Goal: Contribute content: Contribute content

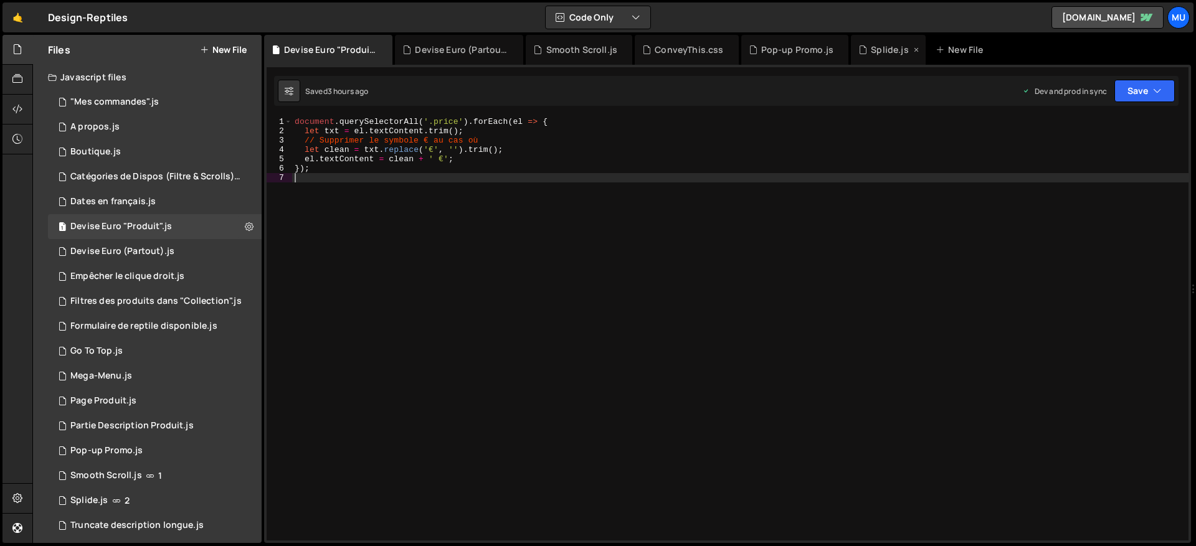
click at [869, 41] on div "Splide.js" at bounding box center [888, 50] width 75 height 30
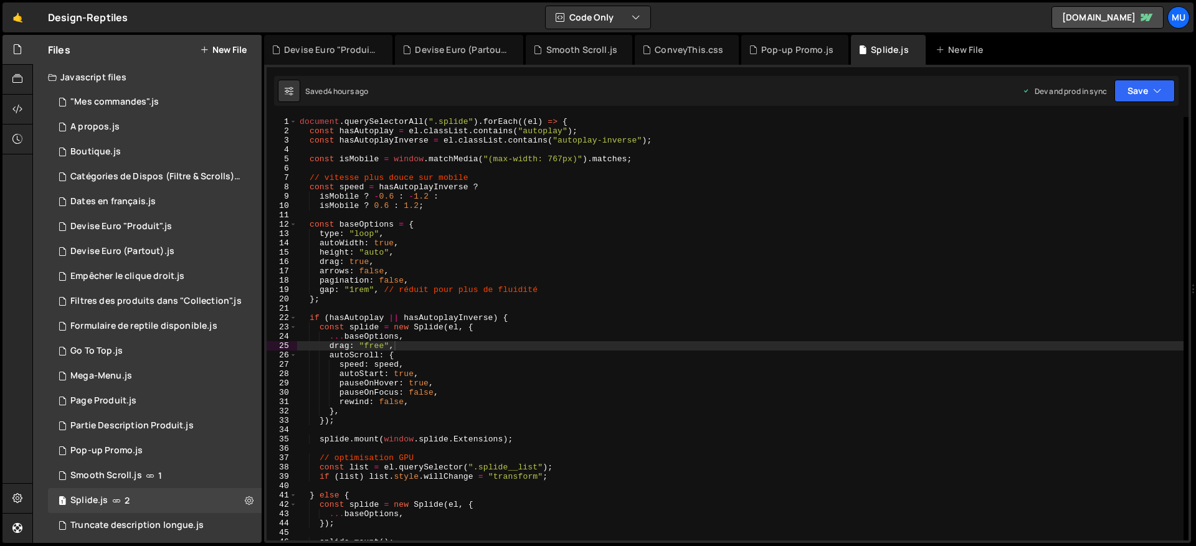
click at [482, 229] on div "document . querySelectorAll ( ".splide" ) . forEach (( el ) => { const hasAutop…" at bounding box center [740, 338] width 887 height 442
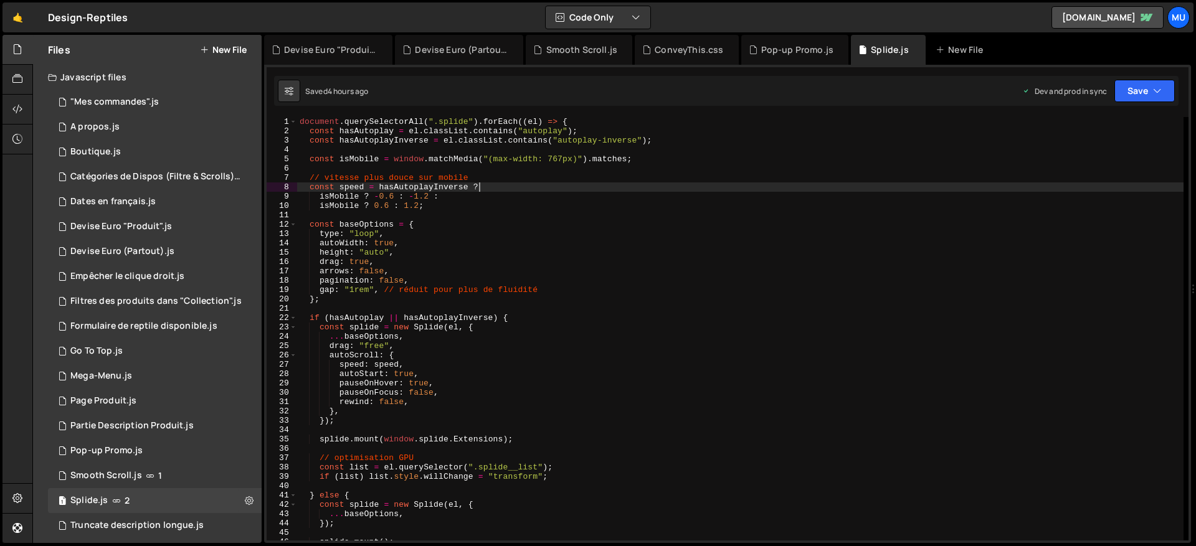
click at [510, 187] on div "document . querySelectorAll ( ".splide" ) . forEach (( el ) => { const hasAutop…" at bounding box center [740, 338] width 887 height 442
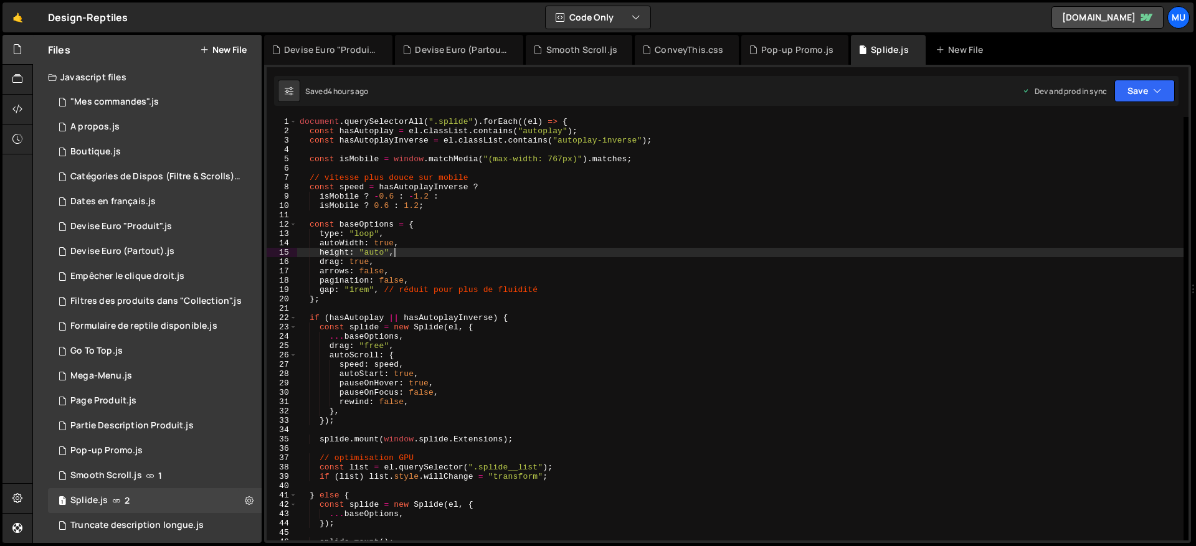
click at [515, 255] on div "document . querySelectorAll ( ".splide" ) . forEach (( el ) => { const hasAutop…" at bounding box center [740, 338] width 887 height 442
click at [559, 205] on div "document . querySelectorAll ( ".splide" ) . forEach (( el ) => { const hasAutop…" at bounding box center [740, 338] width 887 height 442
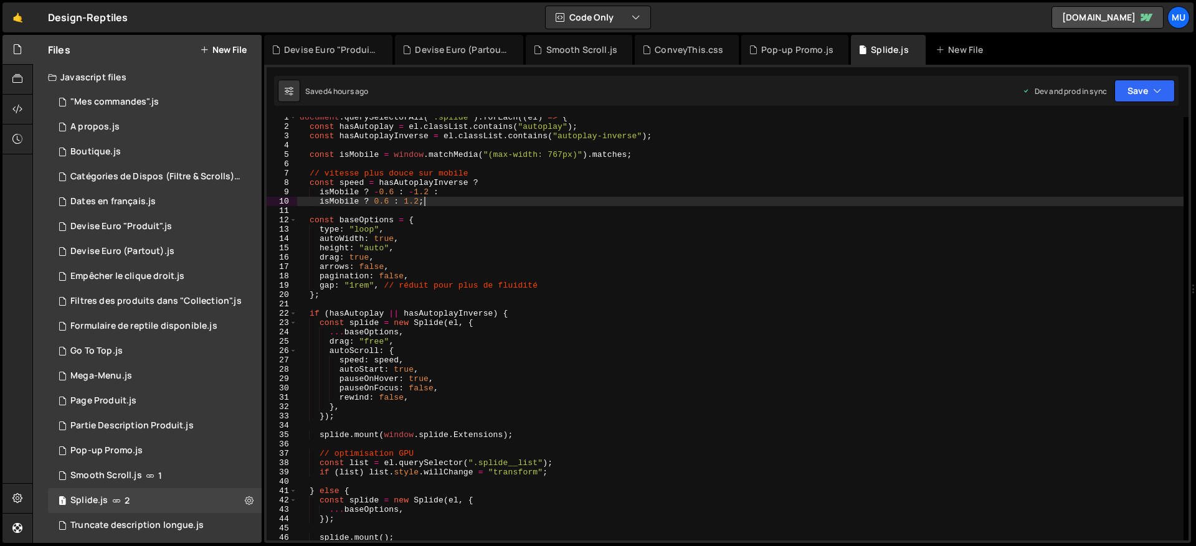
scroll to position [107, 0]
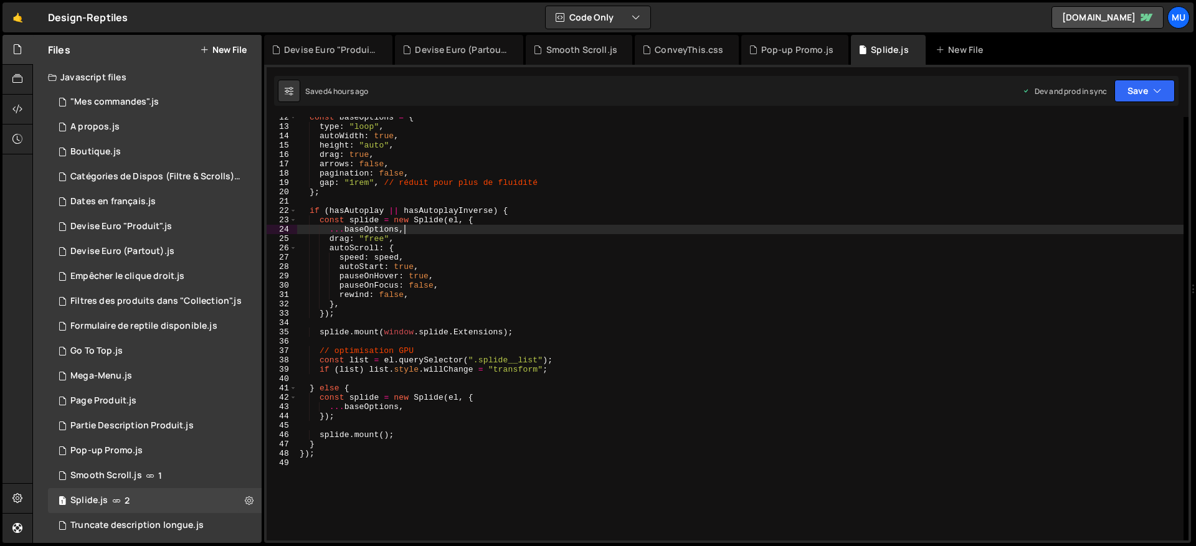
click at [553, 231] on div "const baseOptions = { type : "loop" , autoWidth : true , height : "auto" , drag…" at bounding box center [740, 334] width 887 height 442
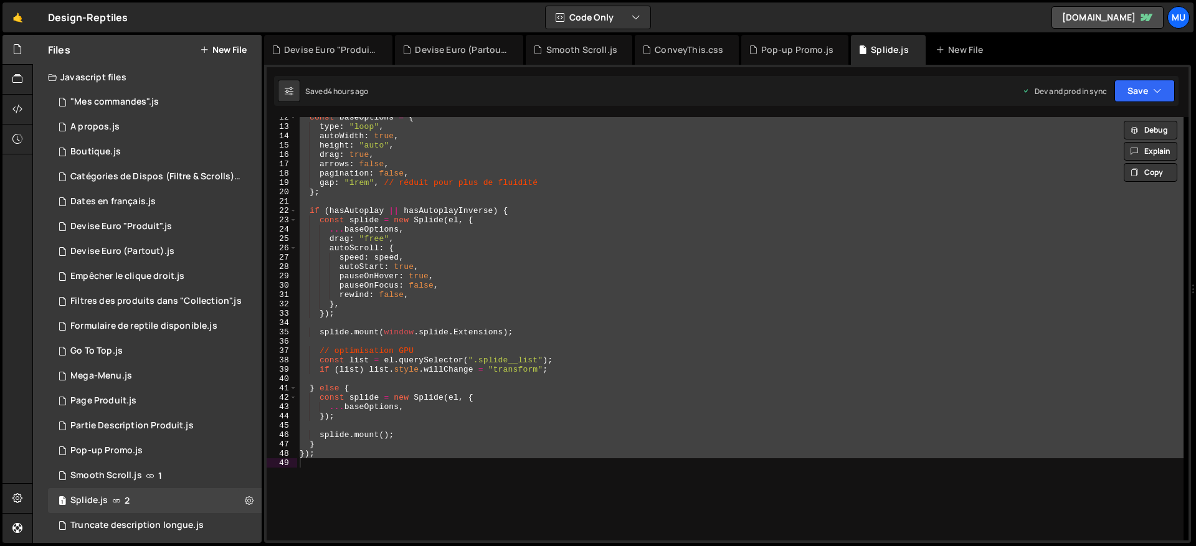
scroll to position [0, 0]
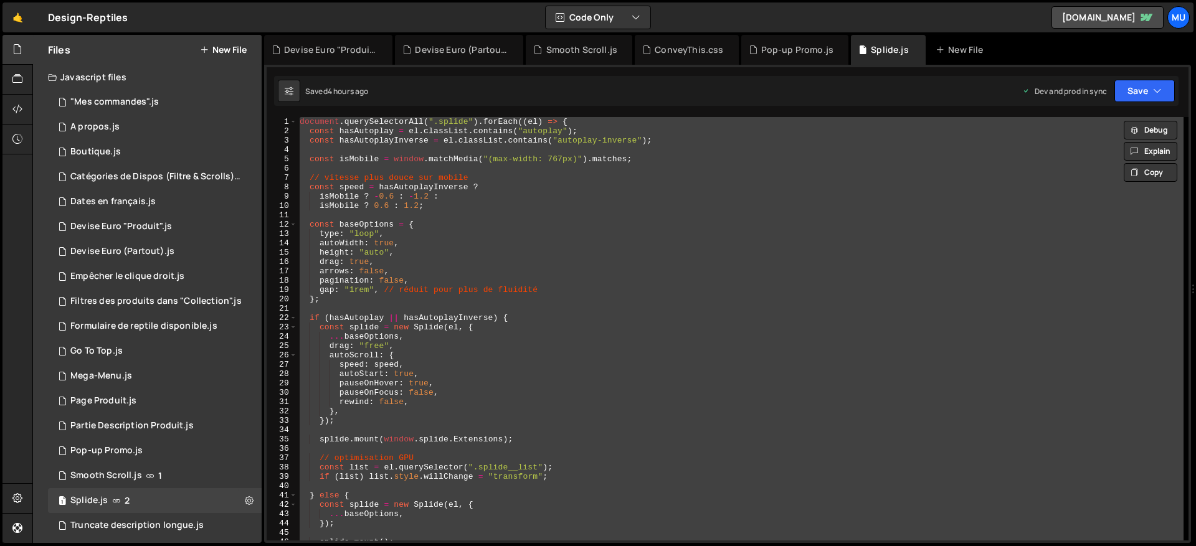
click at [483, 257] on div "document . querySelectorAll ( ".splide" ) . forEach (( el ) => { const hasAutop…" at bounding box center [740, 329] width 887 height 424
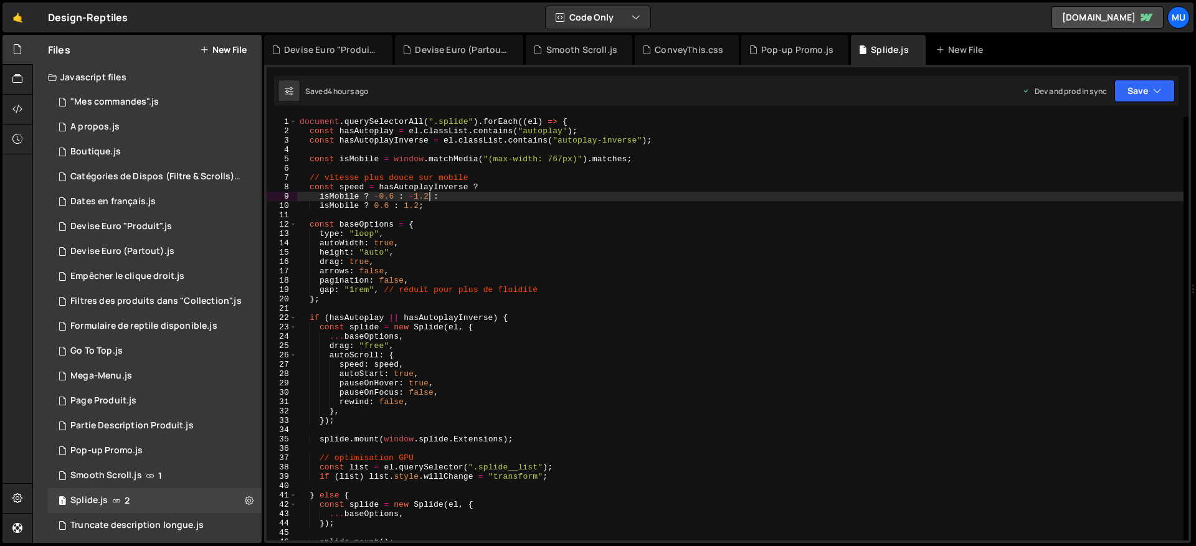
click at [430, 198] on div "document . querySelectorAll ( ".splide" ) . forEach (( el ) => { const hasAutop…" at bounding box center [740, 338] width 887 height 442
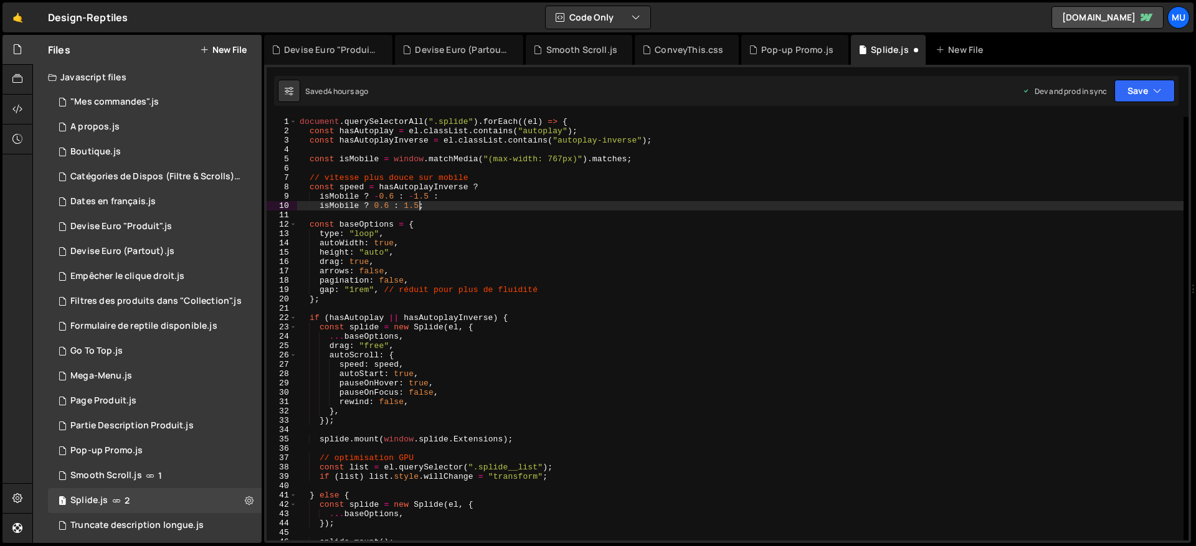
scroll to position [0, 9]
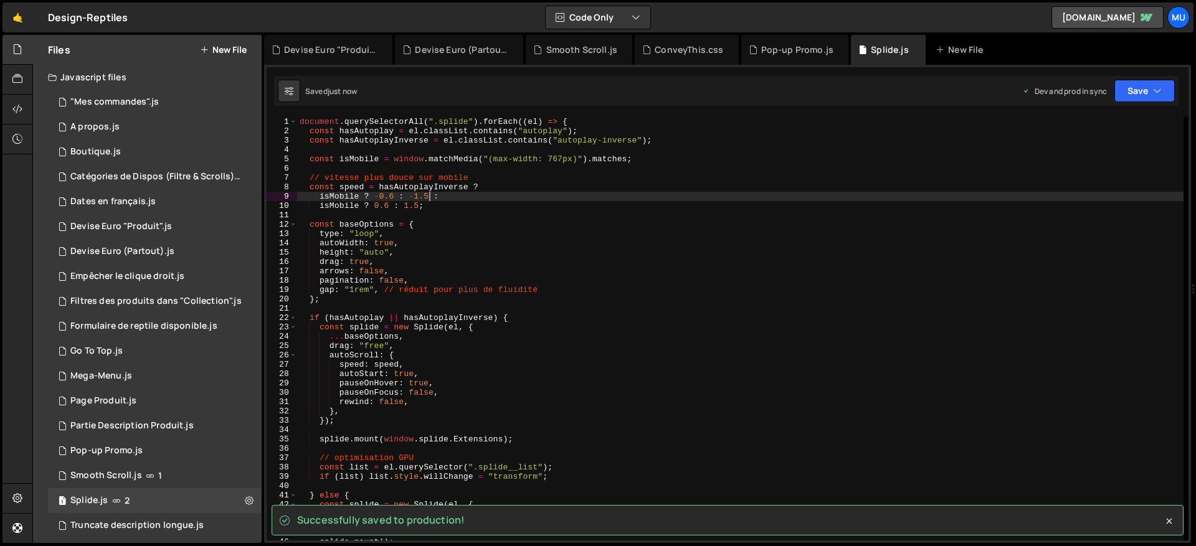
click at [429, 197] on div "document . querySelectorAll ( ".splide" ) . forEach (( el ) => { const hasAutop…" at bounding box center [740, 338] width 887 height 442
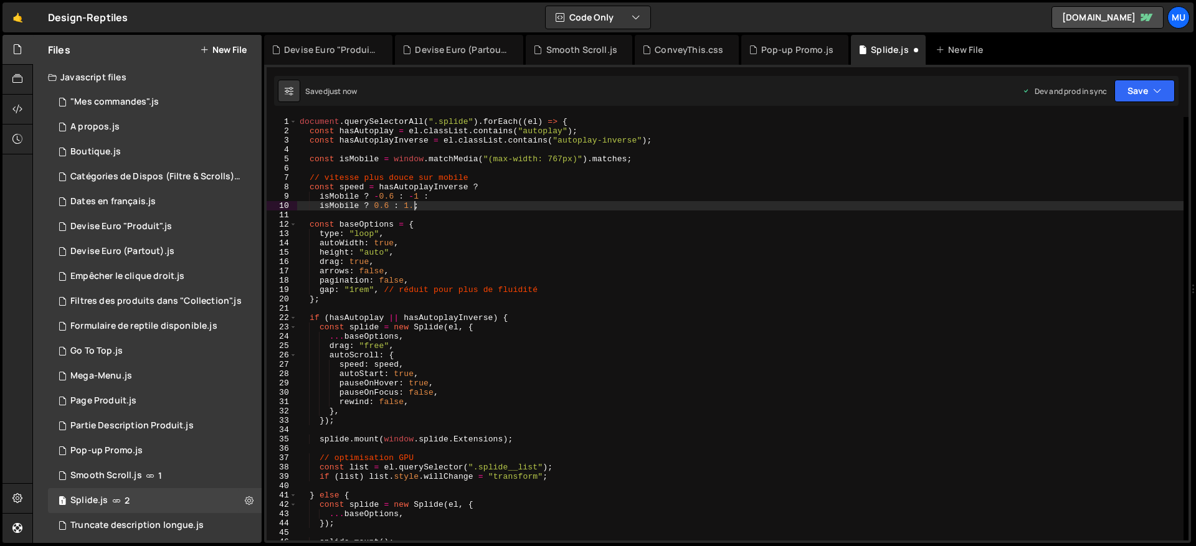
scroll to position [0, 8]
click at [419, 196] on div "document . querySelectorAll ( ".splide" ) . forEach (( el ) => { const hasAutop…" at bounding box center [740, 338] width 887 height 442
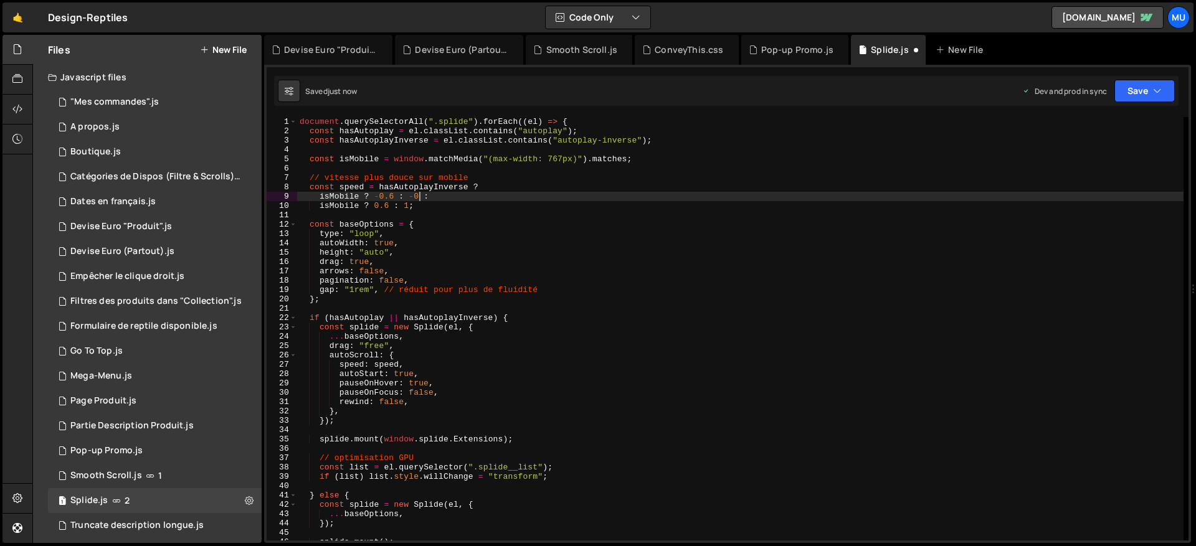
scroll to position [0, 9]
click at [407, 204] on div "document . querySelectorAll ( ".splide" ) . forEach (( el ) => { const hasAutop…" at bounding box center [740, 338] width 887 height 442
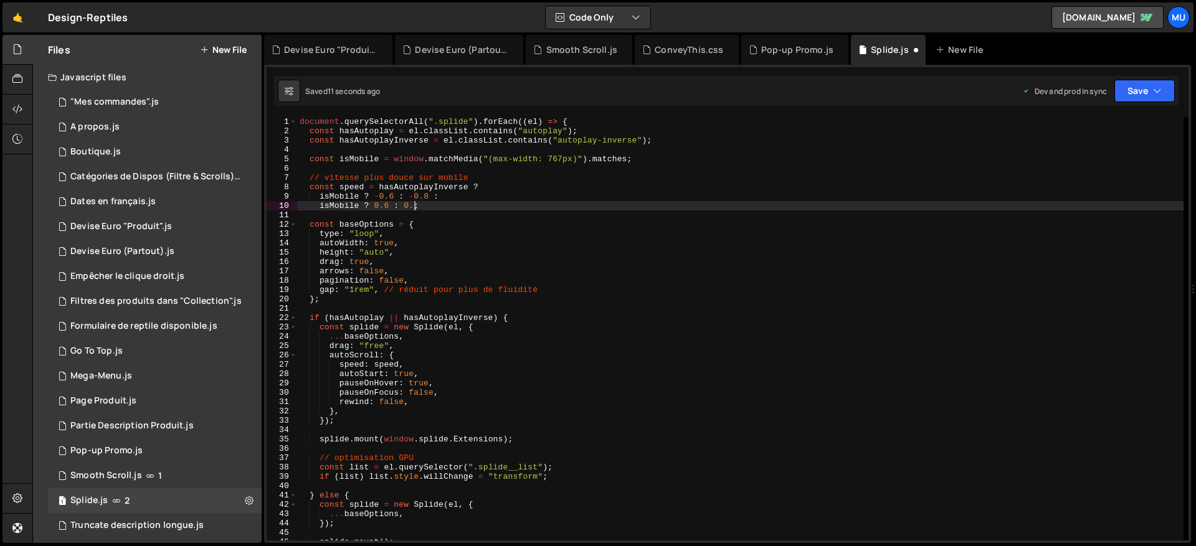
scroll to position [0, 9]
click at [717, 188] on div "document . querySelectorAll ( ".splide" ) . forEach (( el ) => { const hasAutop…" at bounding box center [740, 338] width 887 height 442
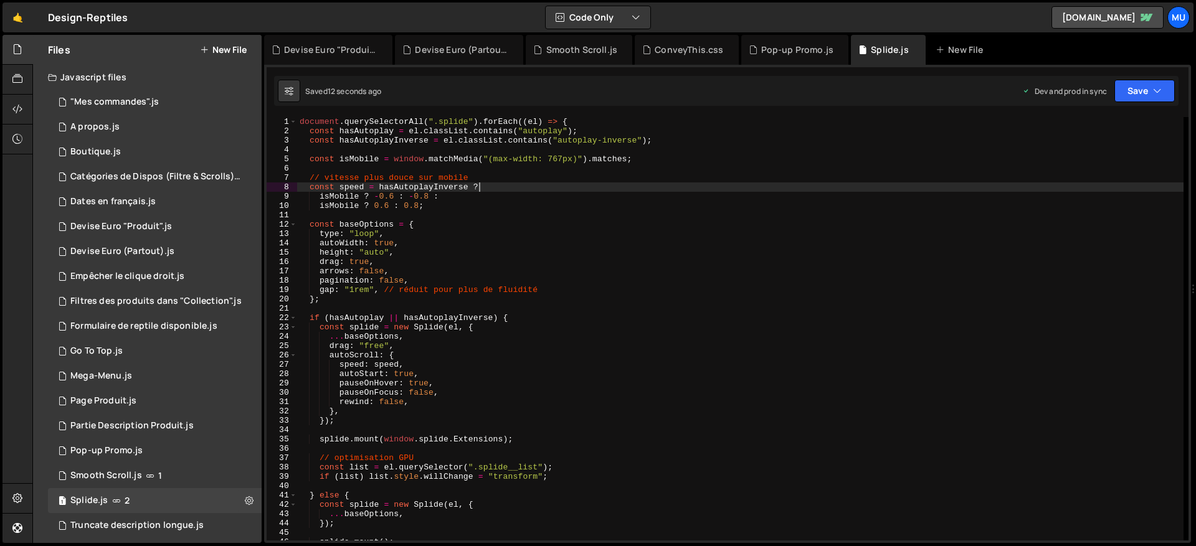
click at [585, 210] on div "document . querySelectorAll ( ".splide" ) . forEach (( el ) => { const hasAutop…" at bounding box center [740, 338] width 887 height 442
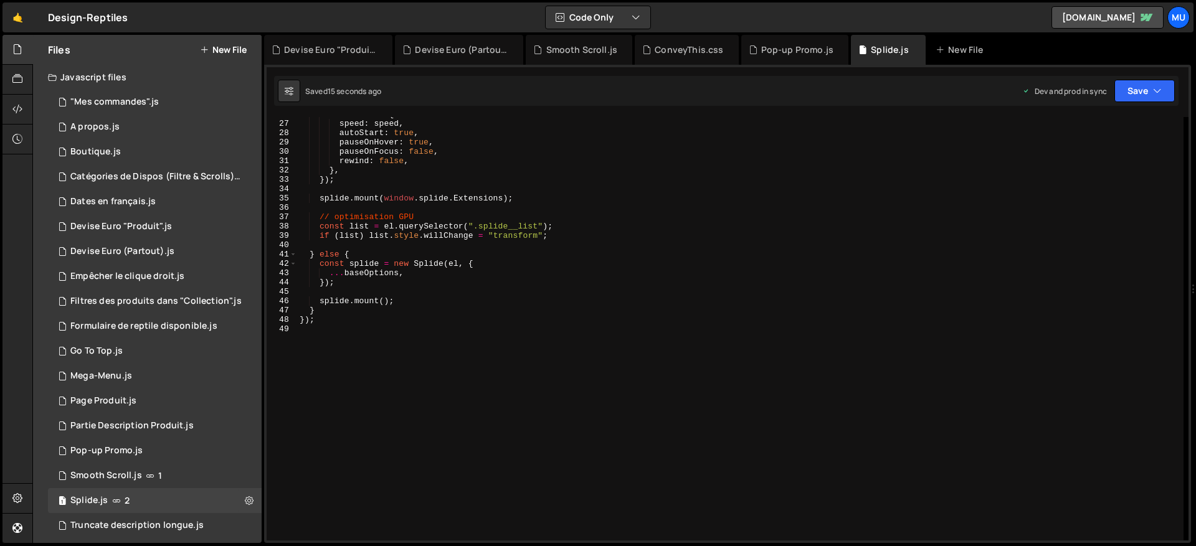
scroll to position [0, 0]
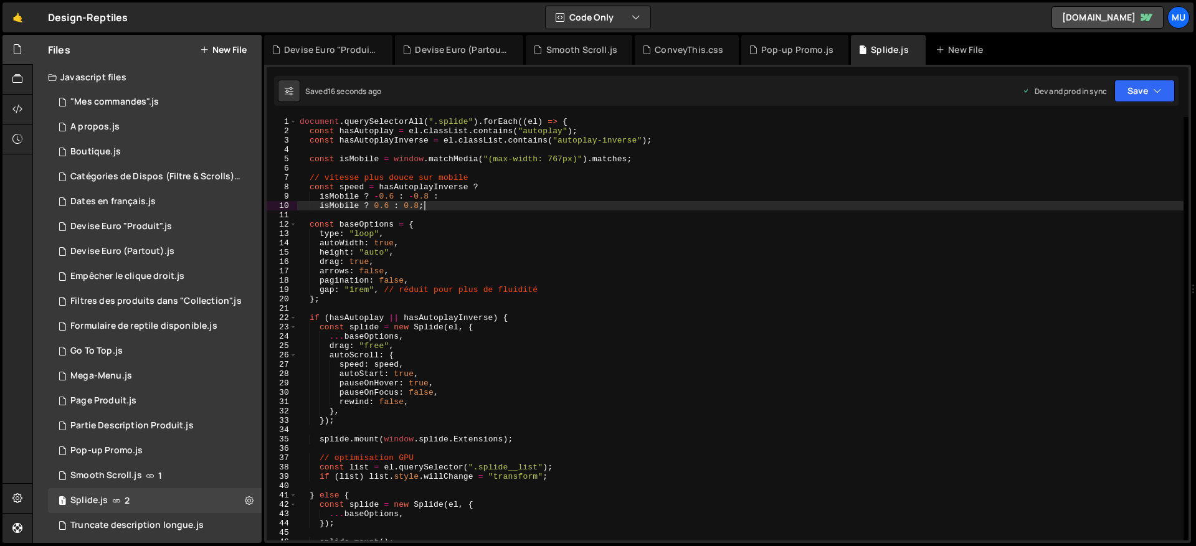
click at [414, 208] on div "document . querySelectorAll ( ".splide" ) . forEach (( el ) => { const hasAutop…" at bounding box center [740, 338] width 887 height 442
click at [433, 186] on div "document . querySelectorAll ( ".splide" ) . forEach (( el ) => { const hasAutop…" at bounding box center [740, 338] width 887 height 442
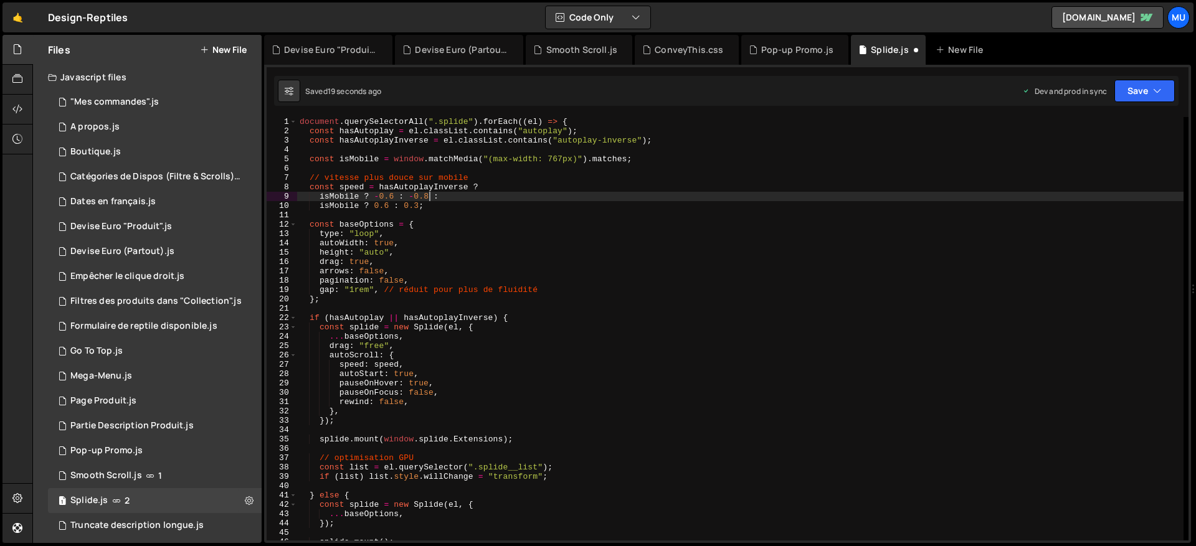
click at [431, 193] on div "document . querySelectorAll ( ".splide" ) . forEach (( el ) => { const hasAutop…" at bounding box center [740, 338] width 887 height 442
click at [451, 175] on div "document . querySelectorAll ( ".splide" ) . forEach (( el ) => { const hasAutop…" at bounding box center [740, 338] width 887 height 442
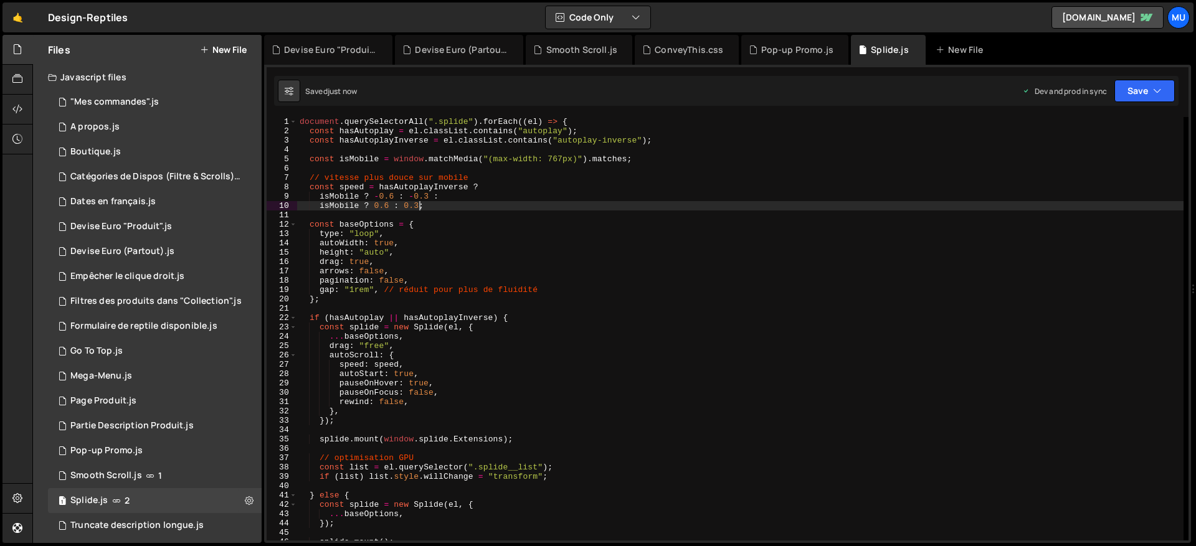
click at [419, 203] on div "document . querySelectorAll ( ".splide" ) . forEach (( el ) => { const hasAutop…" at bounding box center [740, 338] width 887 height 442
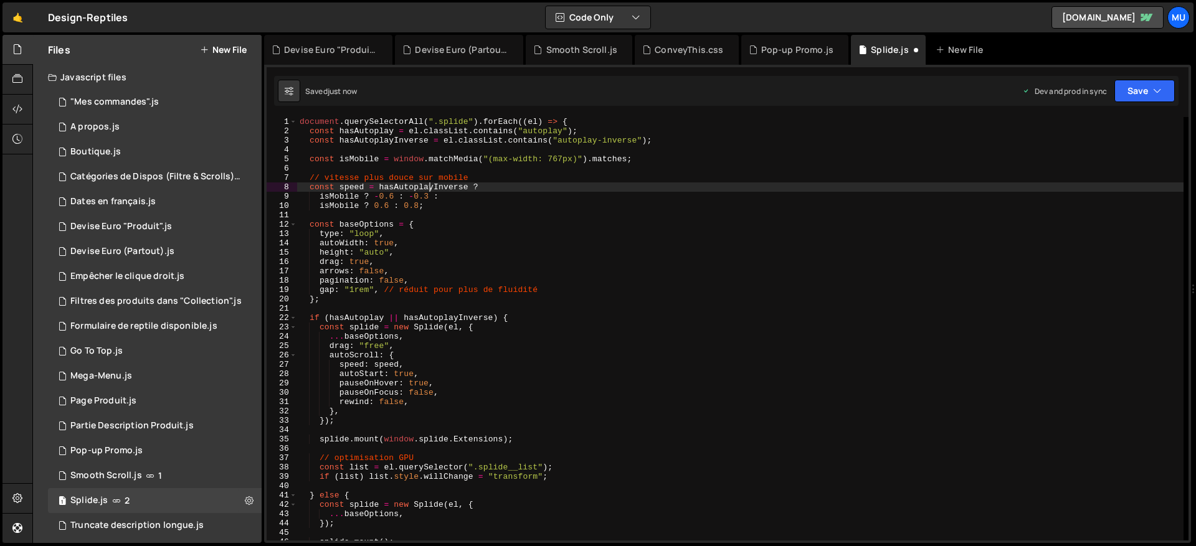
click at [429, 191] on div "document . querySelectorAll ( ".splide" ) . forEach (( el ) => { const hasAutop…" at bounding box center [740, 338] width 887 height 442
click at [429, 196] on div "document . querySelectorAll ( ".splide" ) . forEach (( el ) => { const hasAutop…" at bounding box center [740, 338] width 887 height 442
click at [535, 163] on div "document . querySelectorAll ( ".splide" ) . forEach (( el ) => { const hasAutop…" at bounding box center [740, 338] width 887 height 442
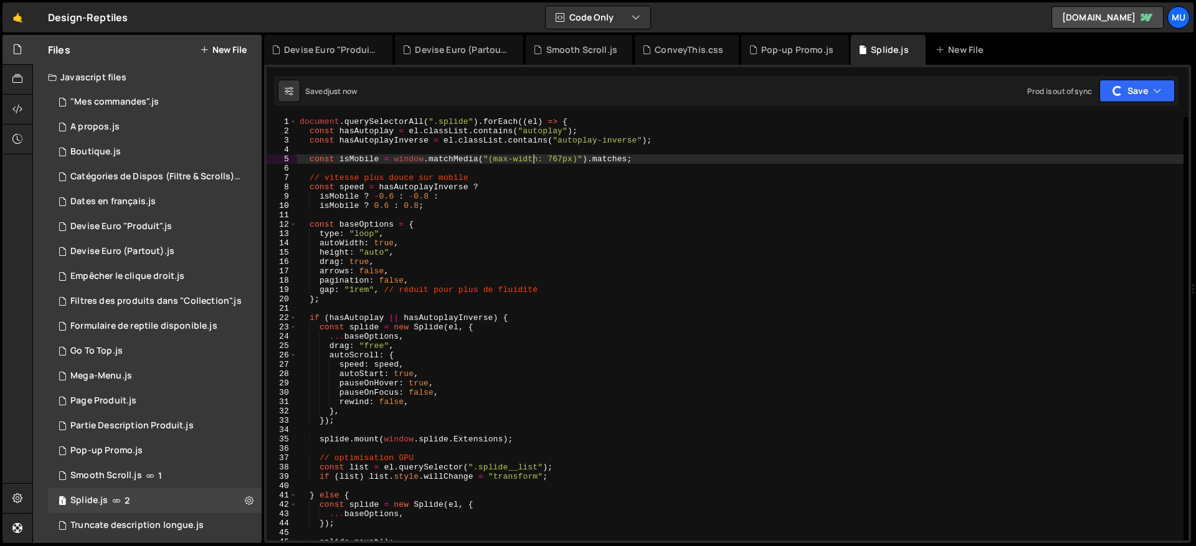
type textarea "const isMobile = window.matchMedia("(max-width: 767px)").matches;"
click at [245, 500] on icon at bounding box center [249, 501] width 9 height 12
type input "Splide"
radio input "true"
checkbox input "true"
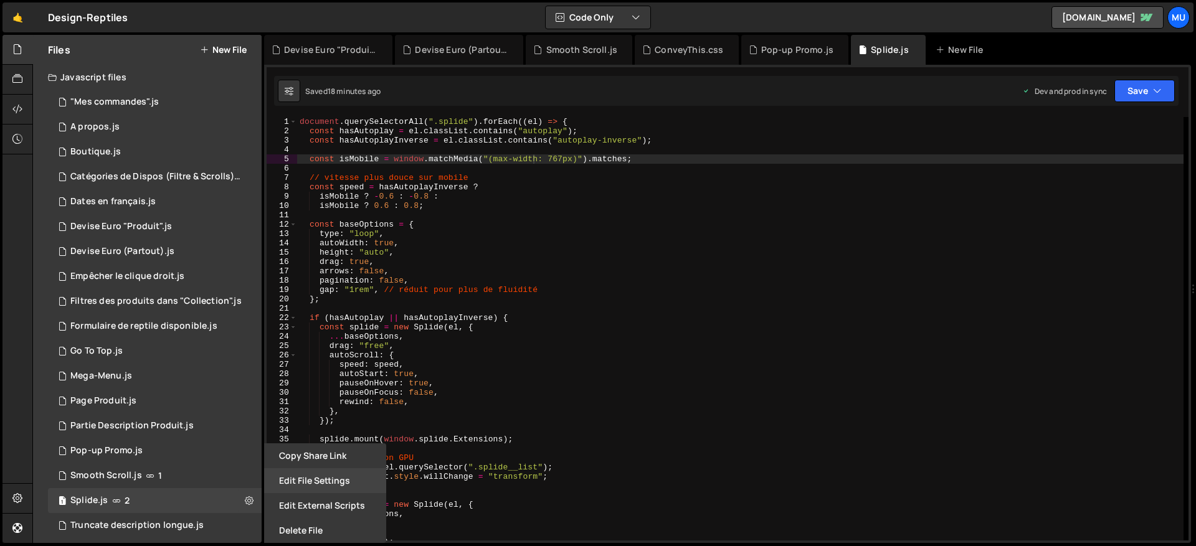
click at [305, 486] on button "Edit File Settings" at bounding box center [325, 481] width 122 height 25
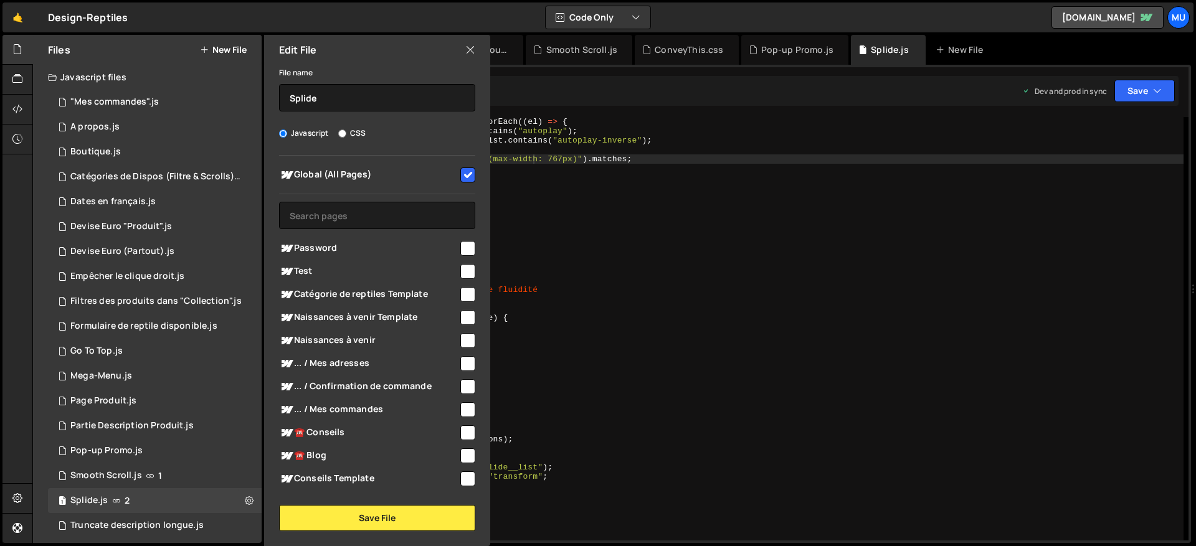
click at [471, 49] on icon at bounding box center [470, 50] width 10 height 14
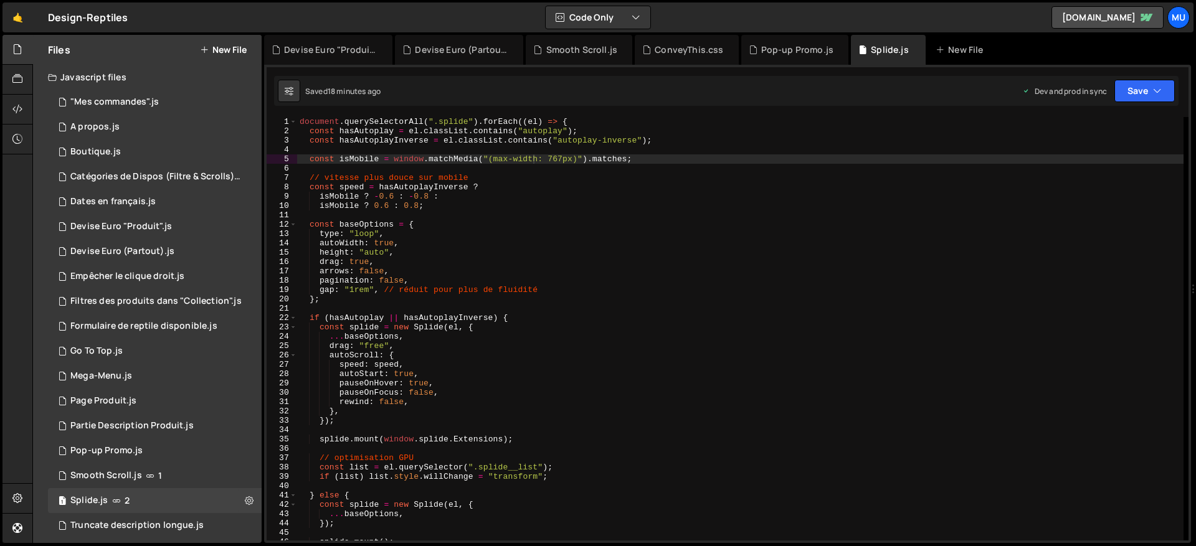
scroll to position [10, 0]
